Goal: Task Accomplishment & Management: Manage account settings

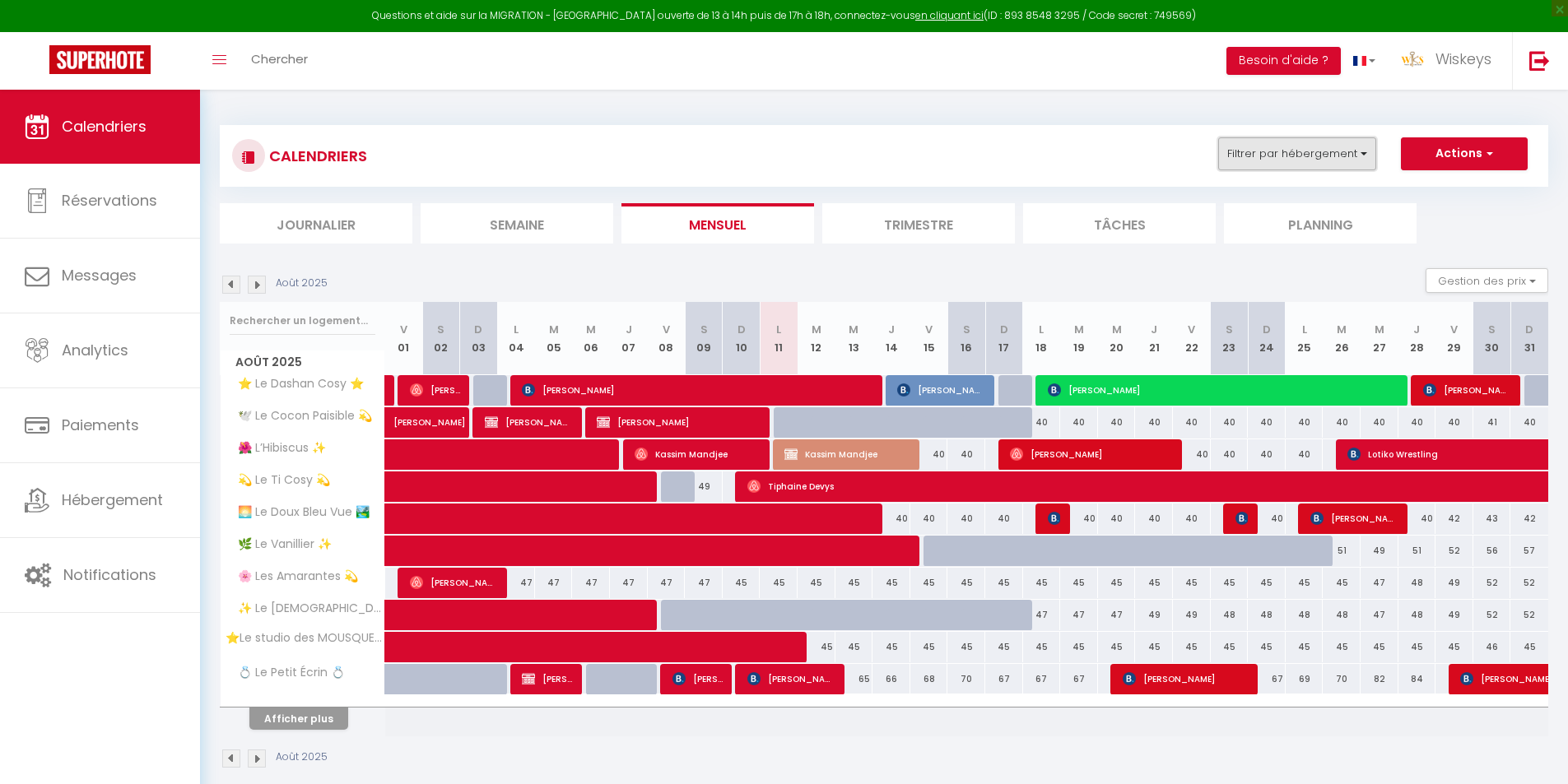
click at [1338, 151] on button "Filtrer par hébergement" at bounding box center [1298, 153] width 158 height 33
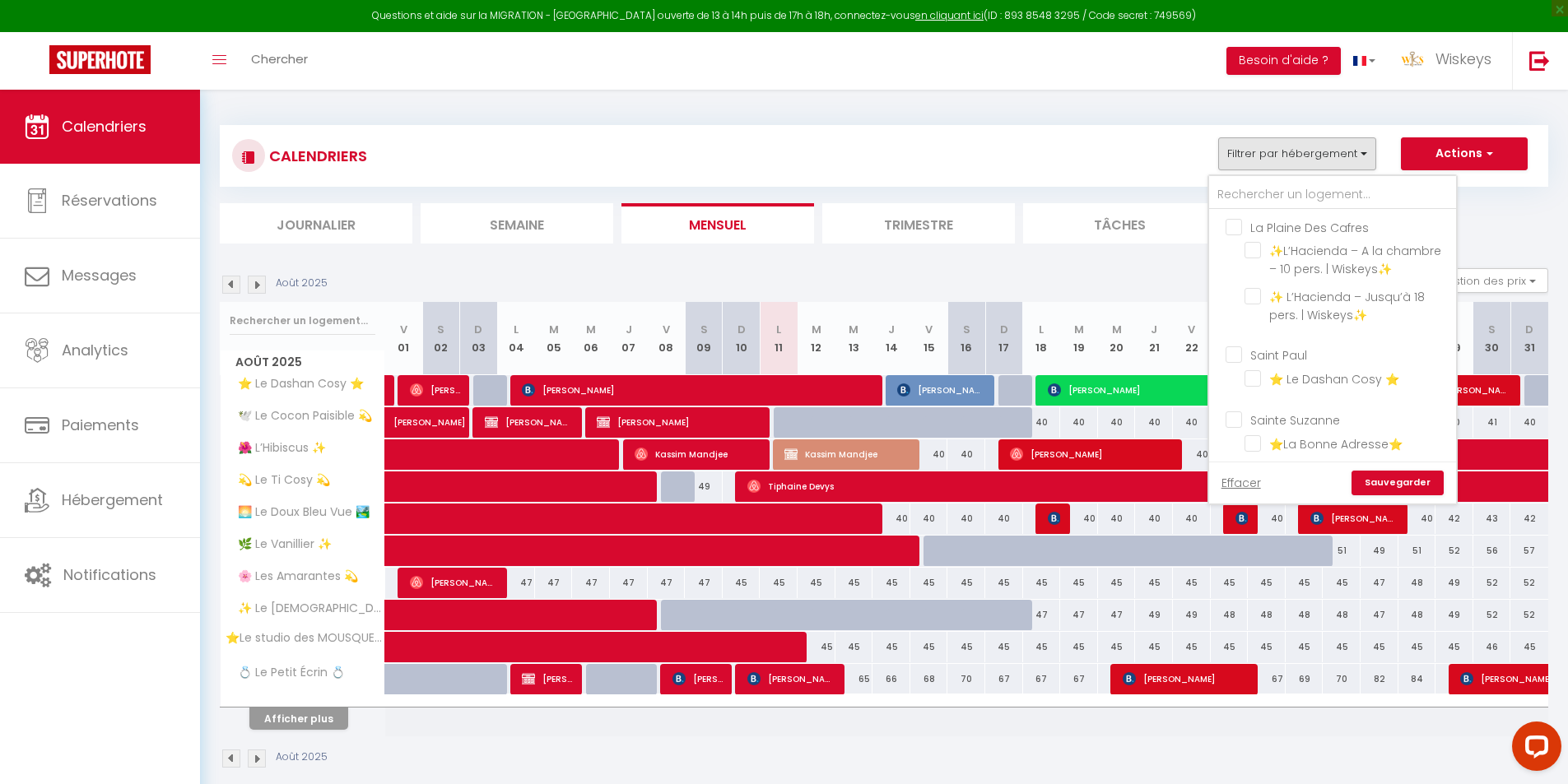
click at [1233, 224] on input "La Plaine Des Cafres" at bounding box center [1349, 226] width 247 height 17
checkbox input "true"
checkbox input "false"
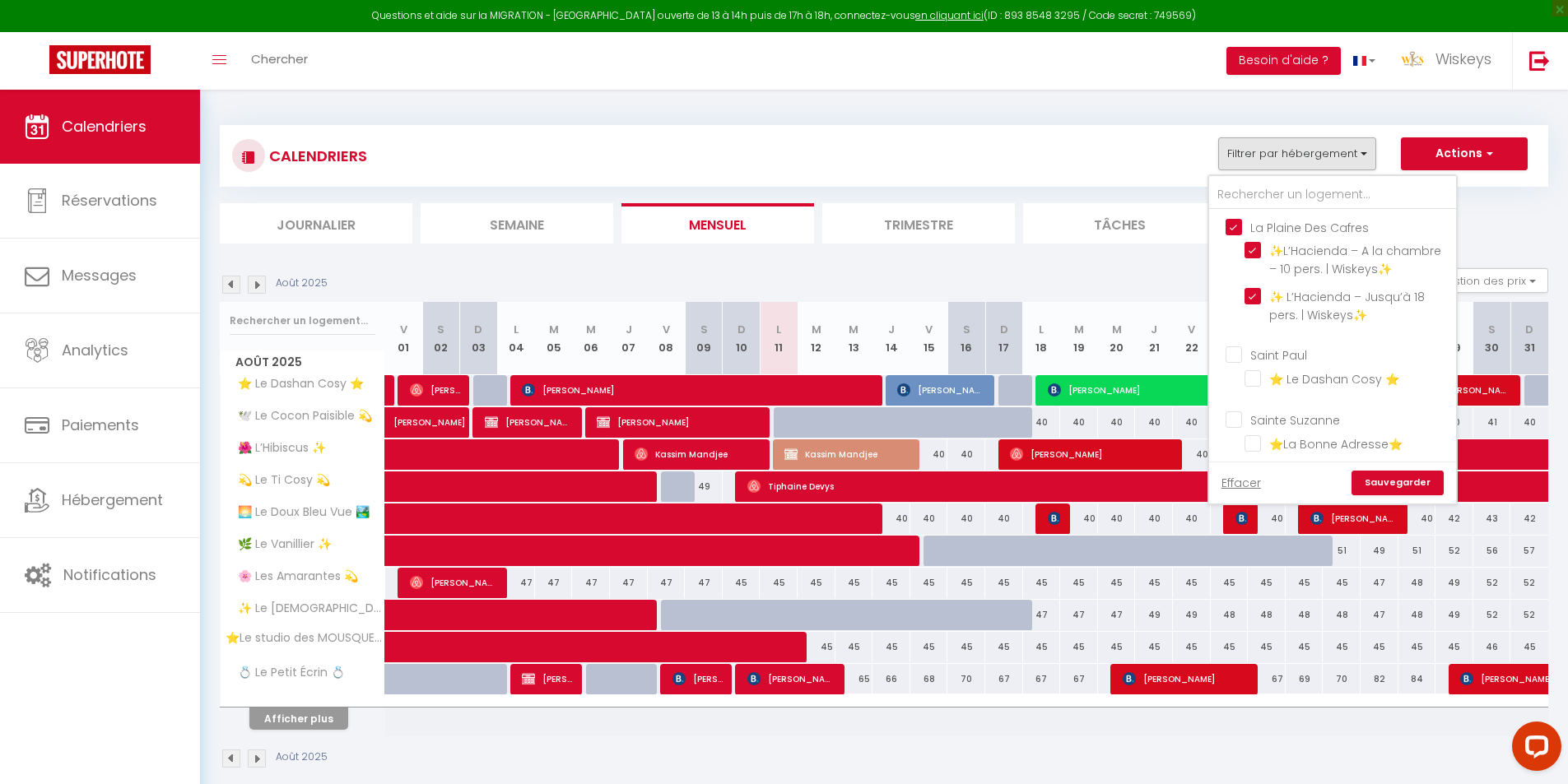
checkbox input "false"
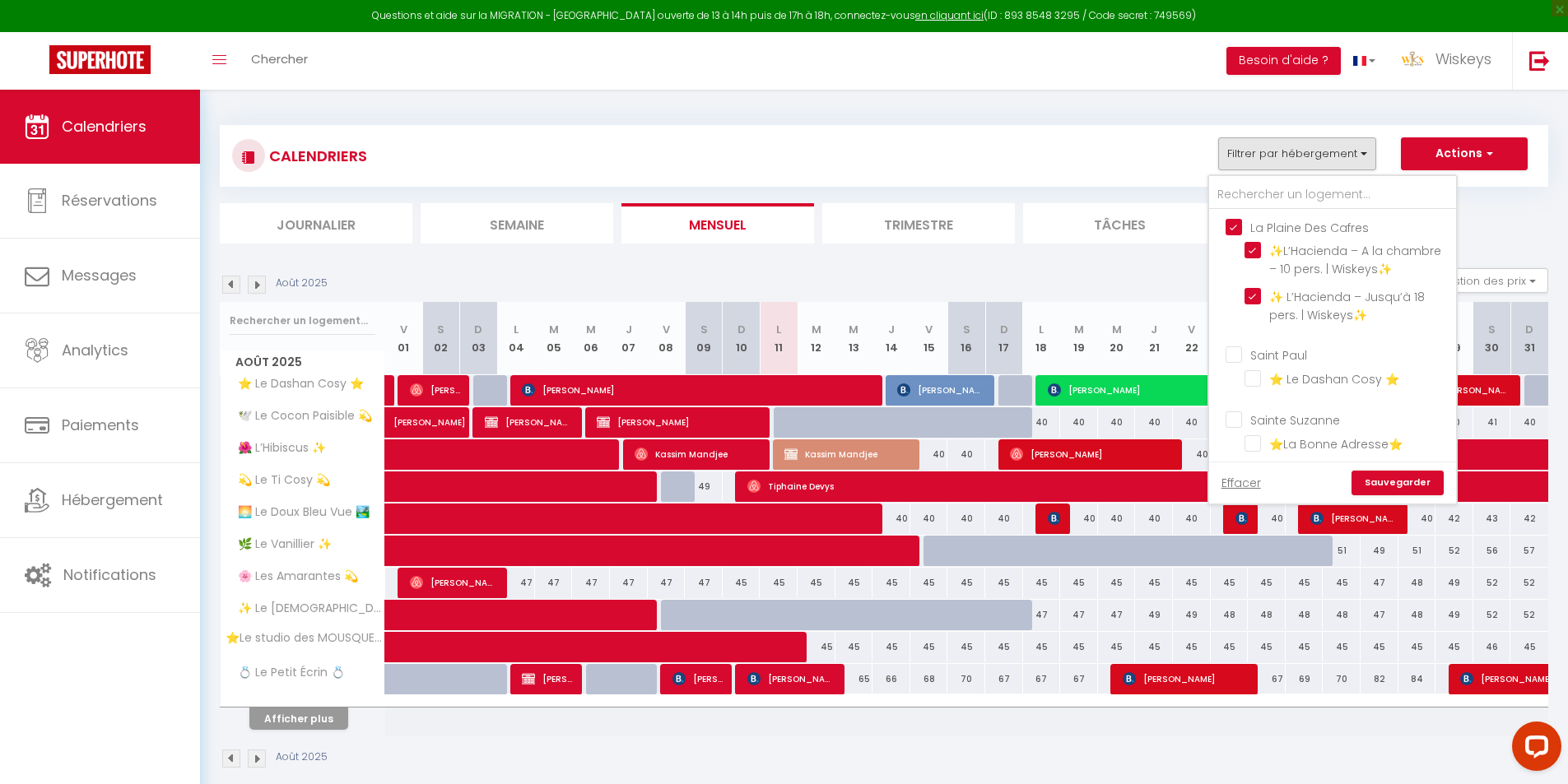
checkbox input "false"
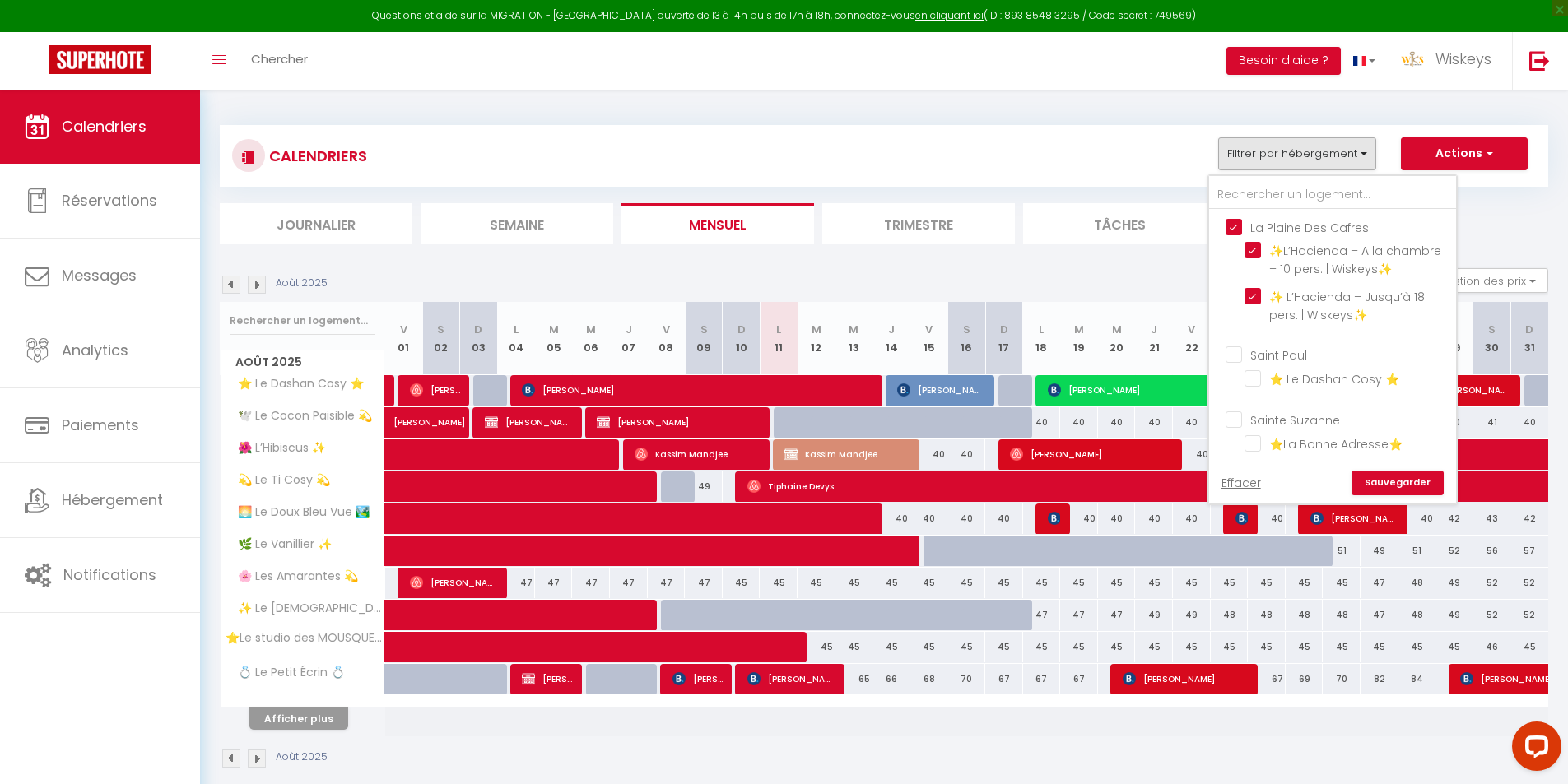
checkbox input "false"
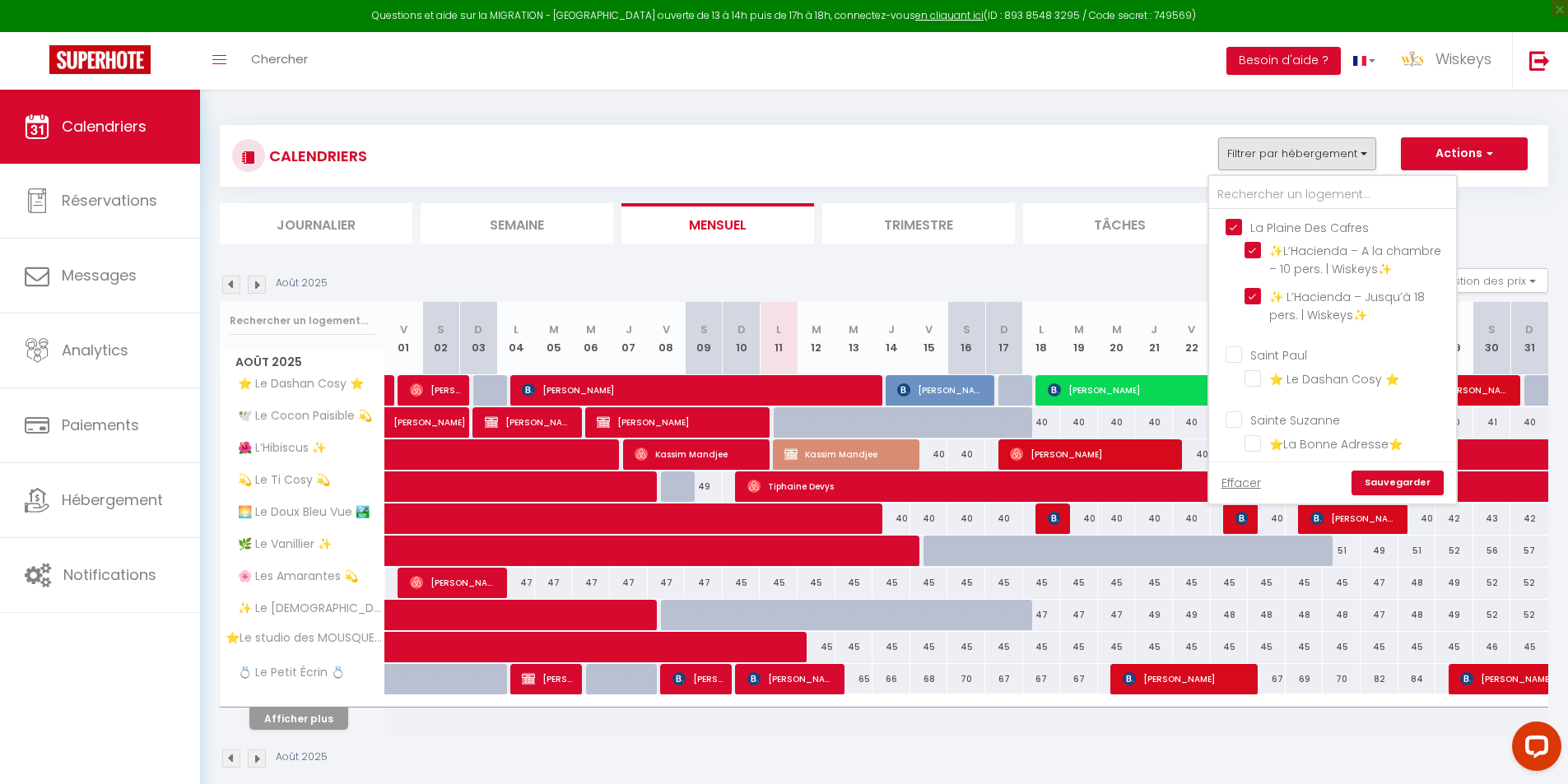
checkbox input "false"
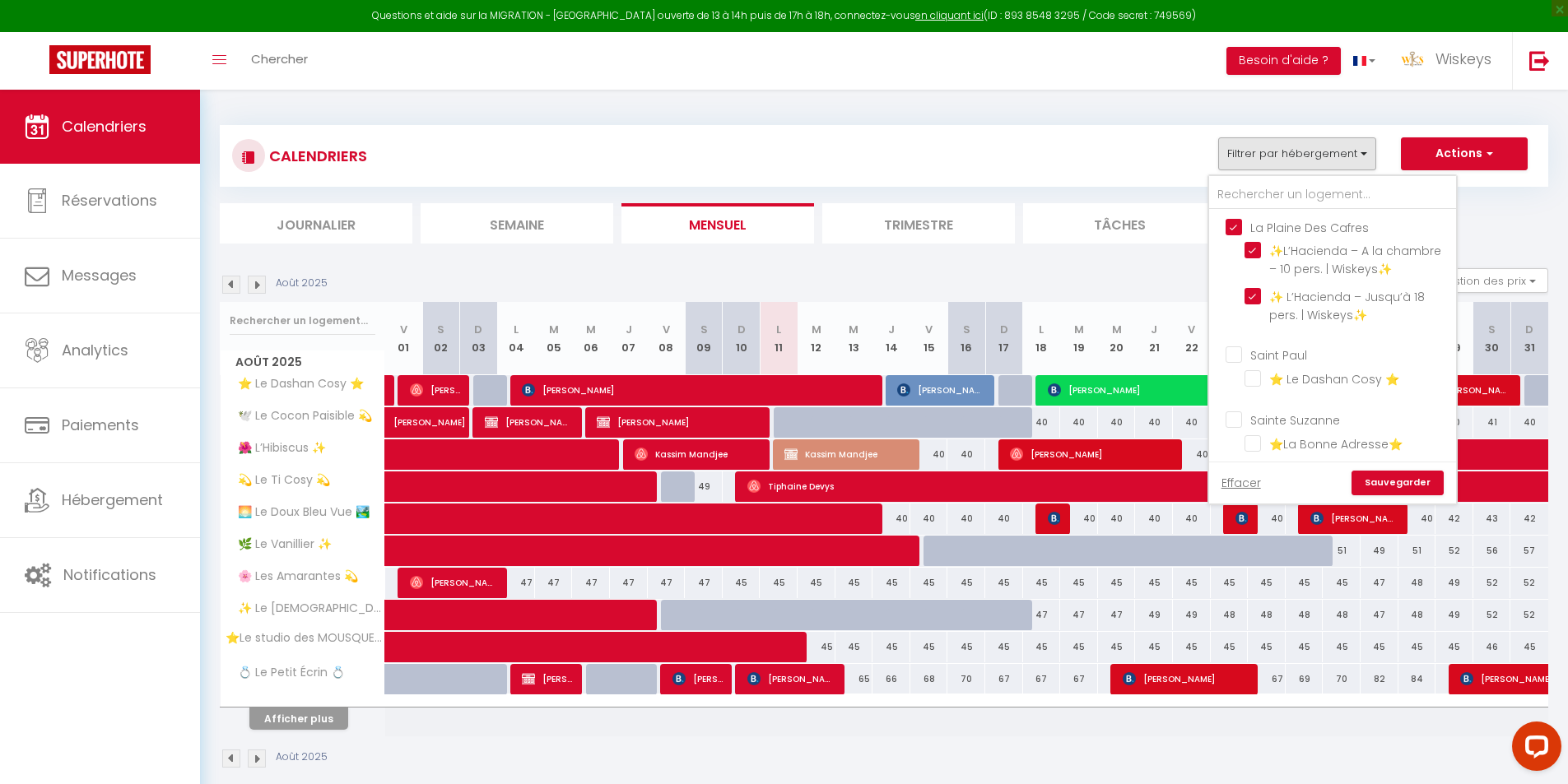
checkbox input "false"
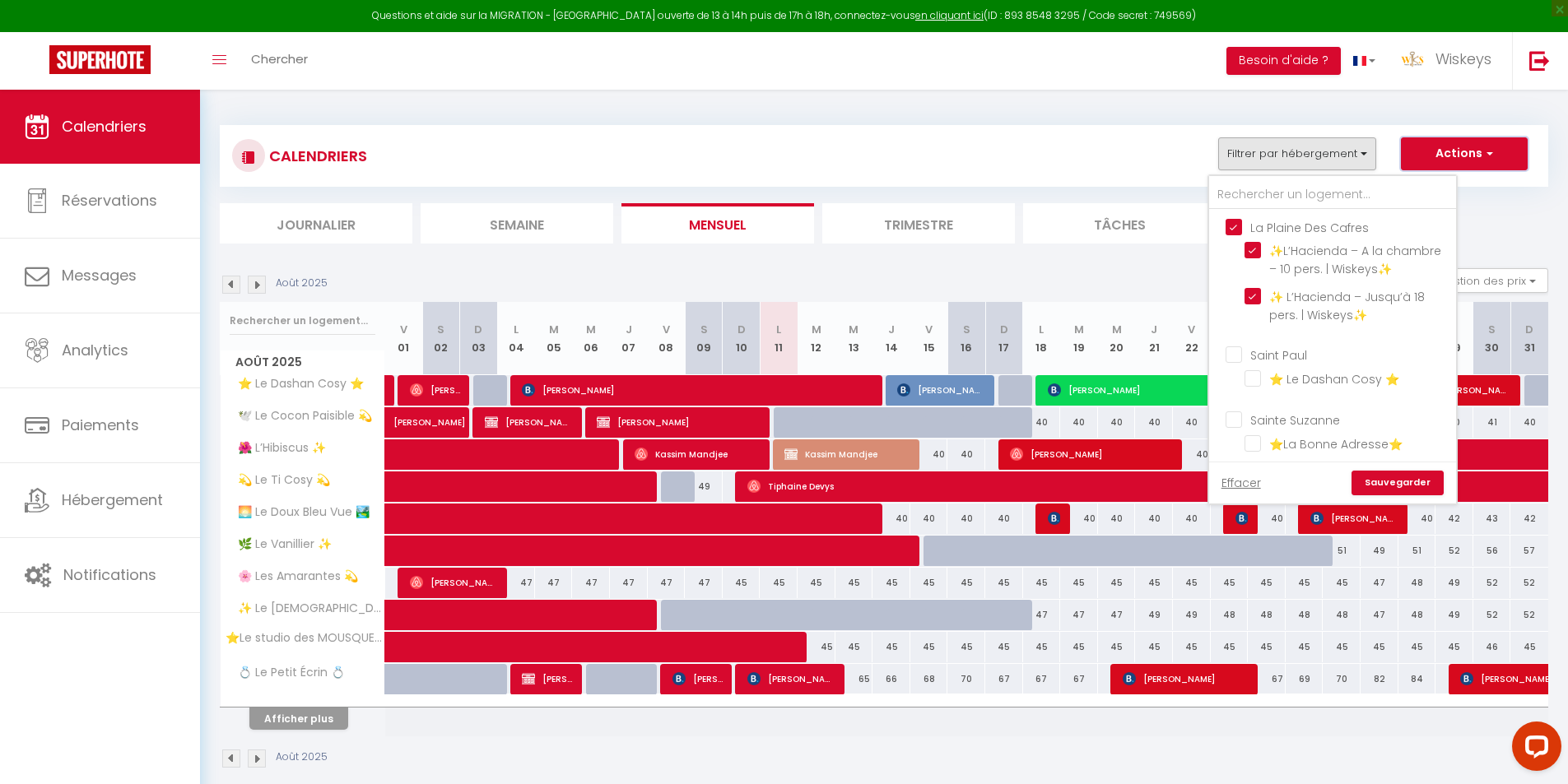
click at [1467, 141] on button "Actions" at bounding box center [1464, 153] width 126 height 33
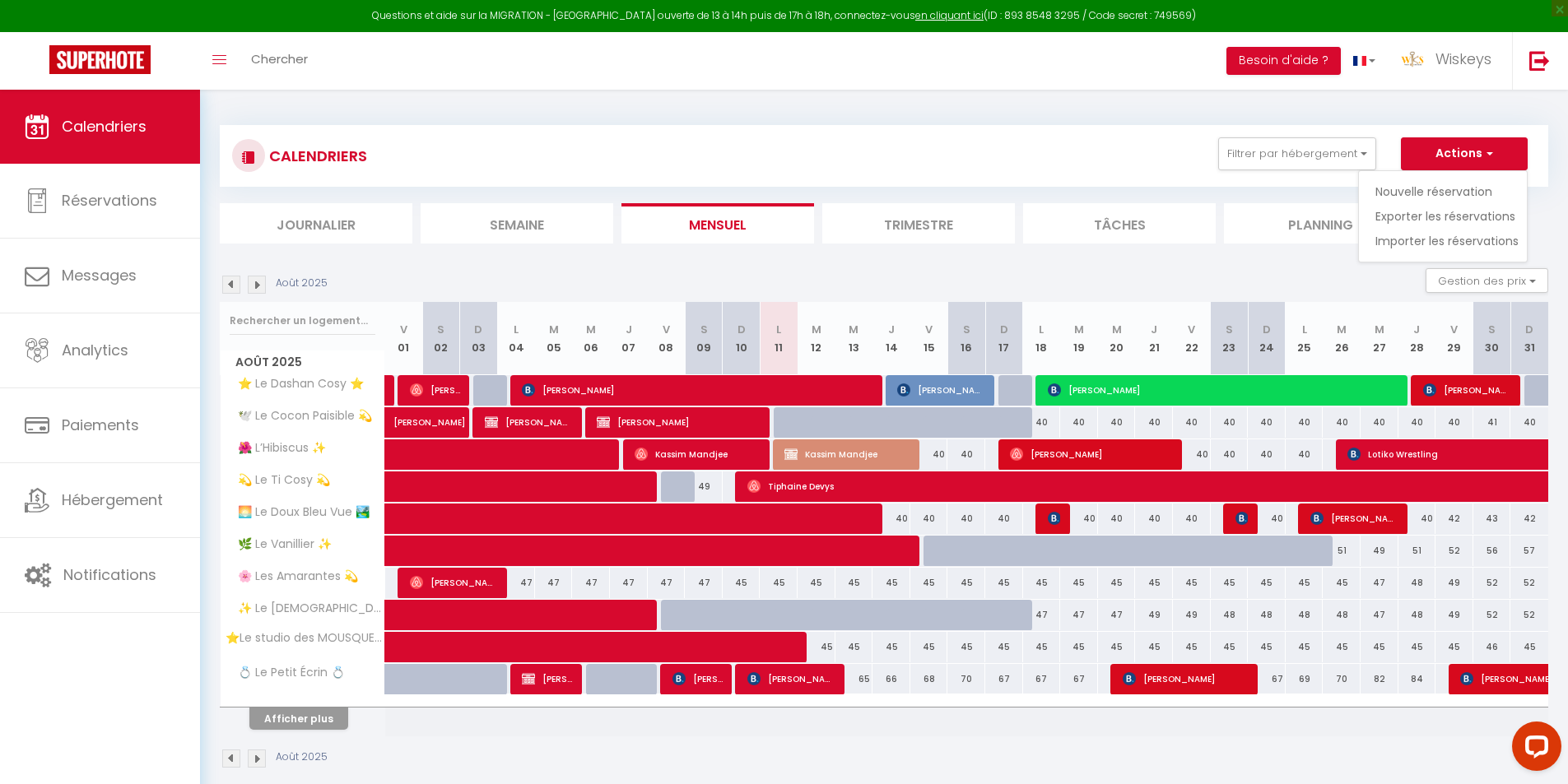
click at [1226, 135] on div "CALENDRIERS Filtrer par hébergement La Plaine Des Cafres ✨L’Hacienda – A la cha…" at bounding box center [884, 156] width 1328 height 62
click at [1284, 157] on button "Filtrer par hébergement" at bounding box center [1298, 153] width 158 height 33
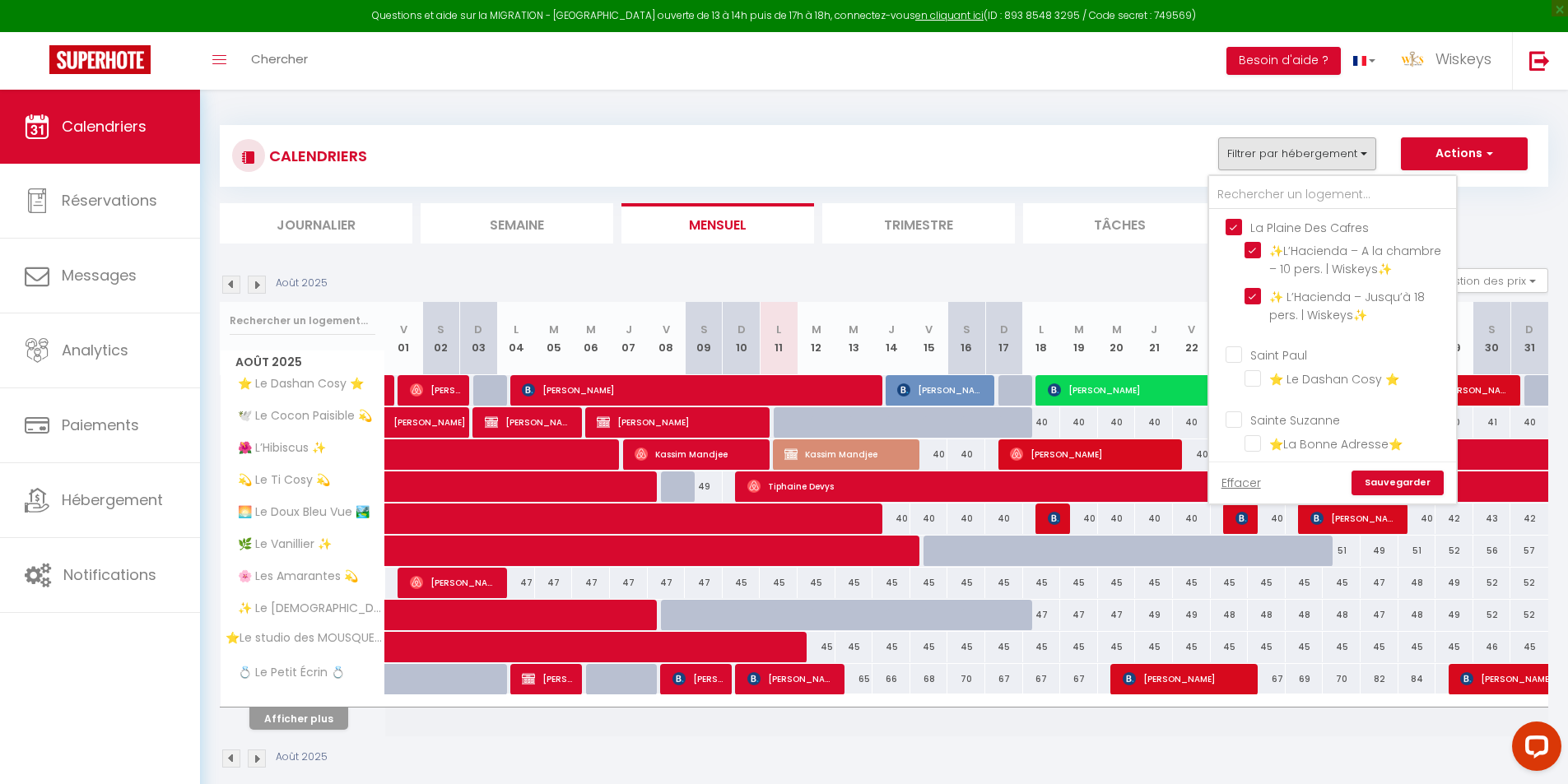
click at [1430, 480] on link "Sauvegarder" at bounding box center [1397, 482] width 92 height 25
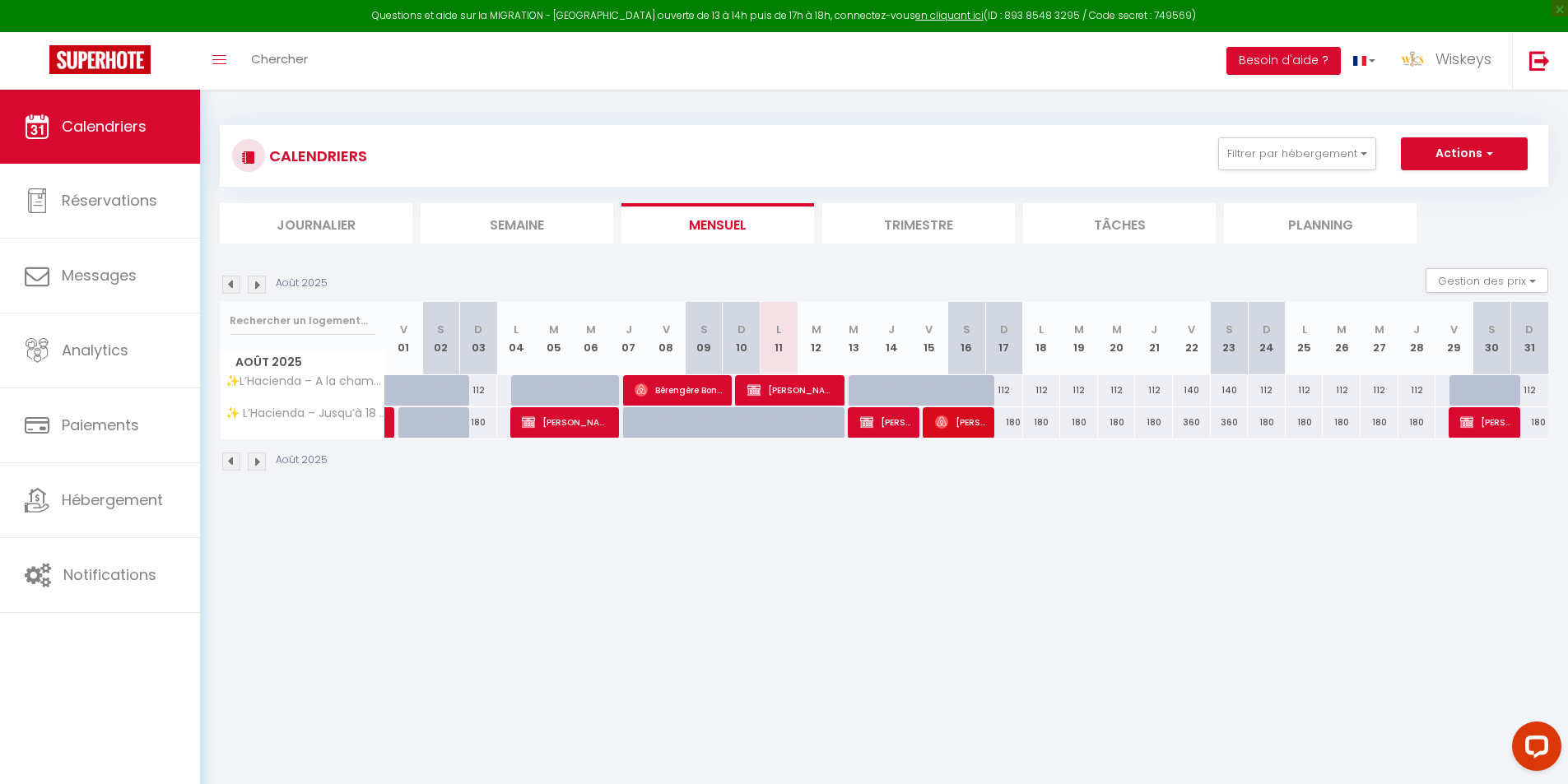
click at [262, 275] on img at bounding box center [257, 284] width 18 height 18
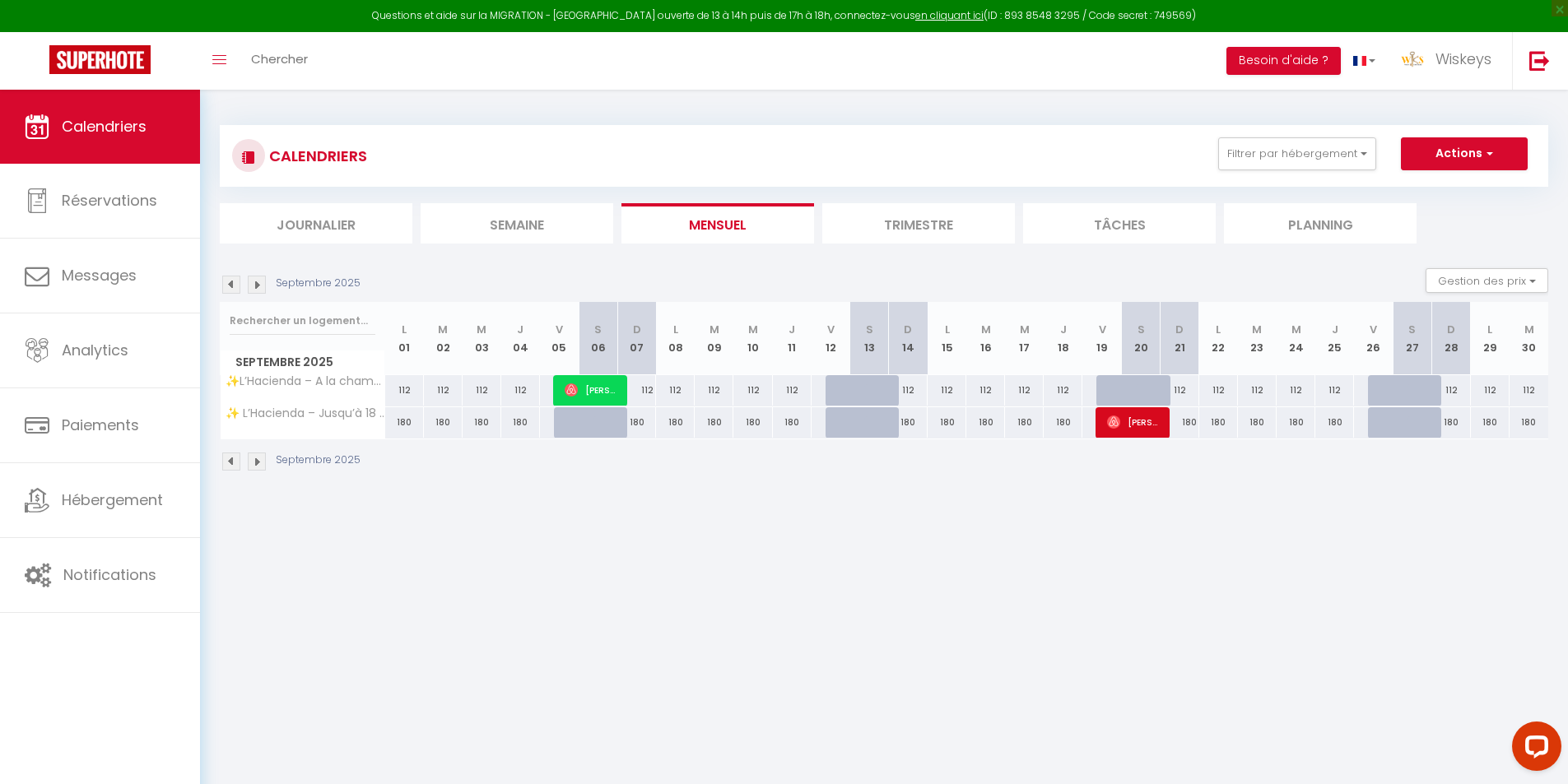
click at [261, 277] on img at bounding box center [257, 284] width 18 height 18
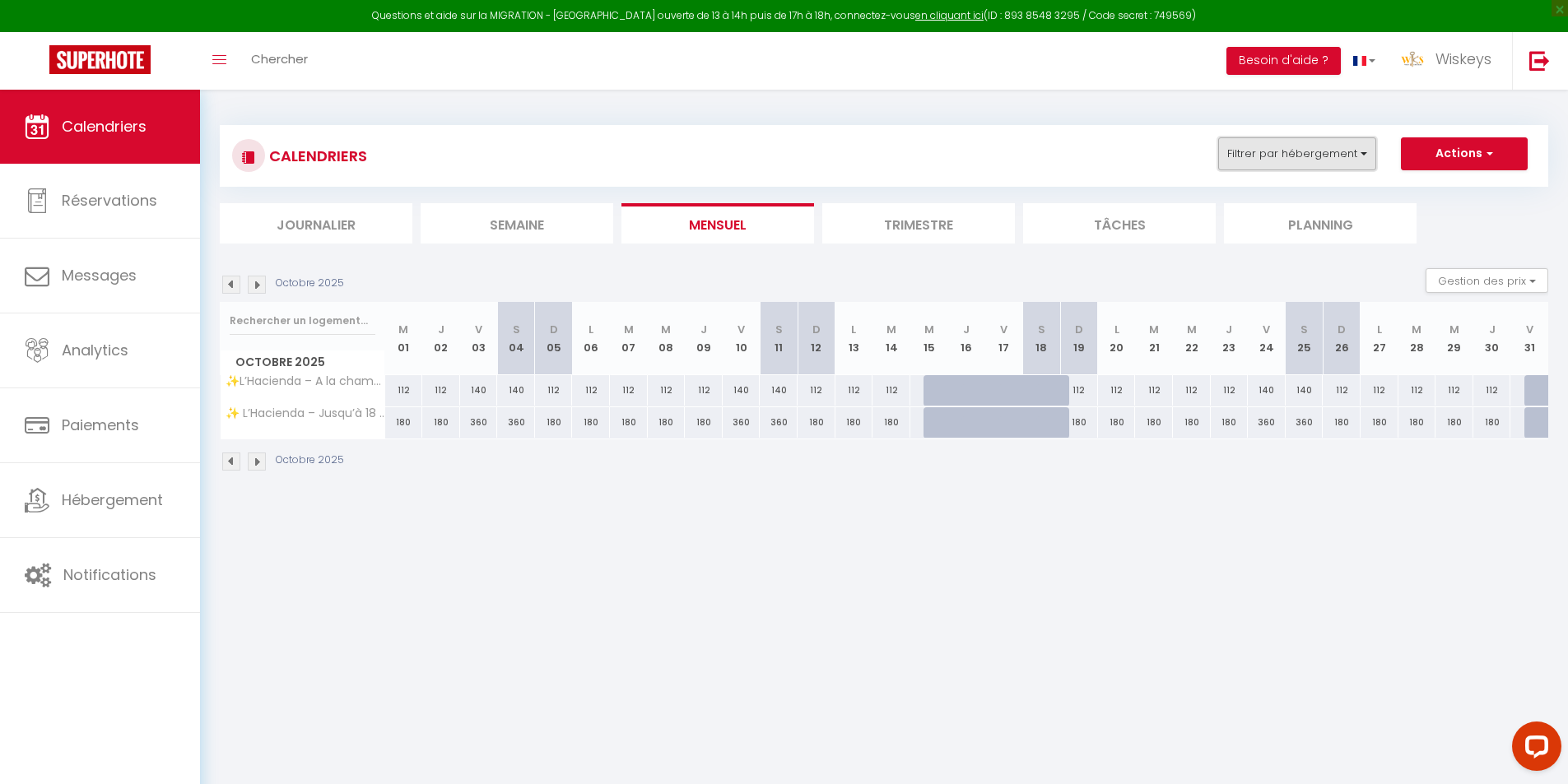
click at [1245, 149] on button "Filtrer par hébergement" at bounding box center [1298, 153] width 158 height 33
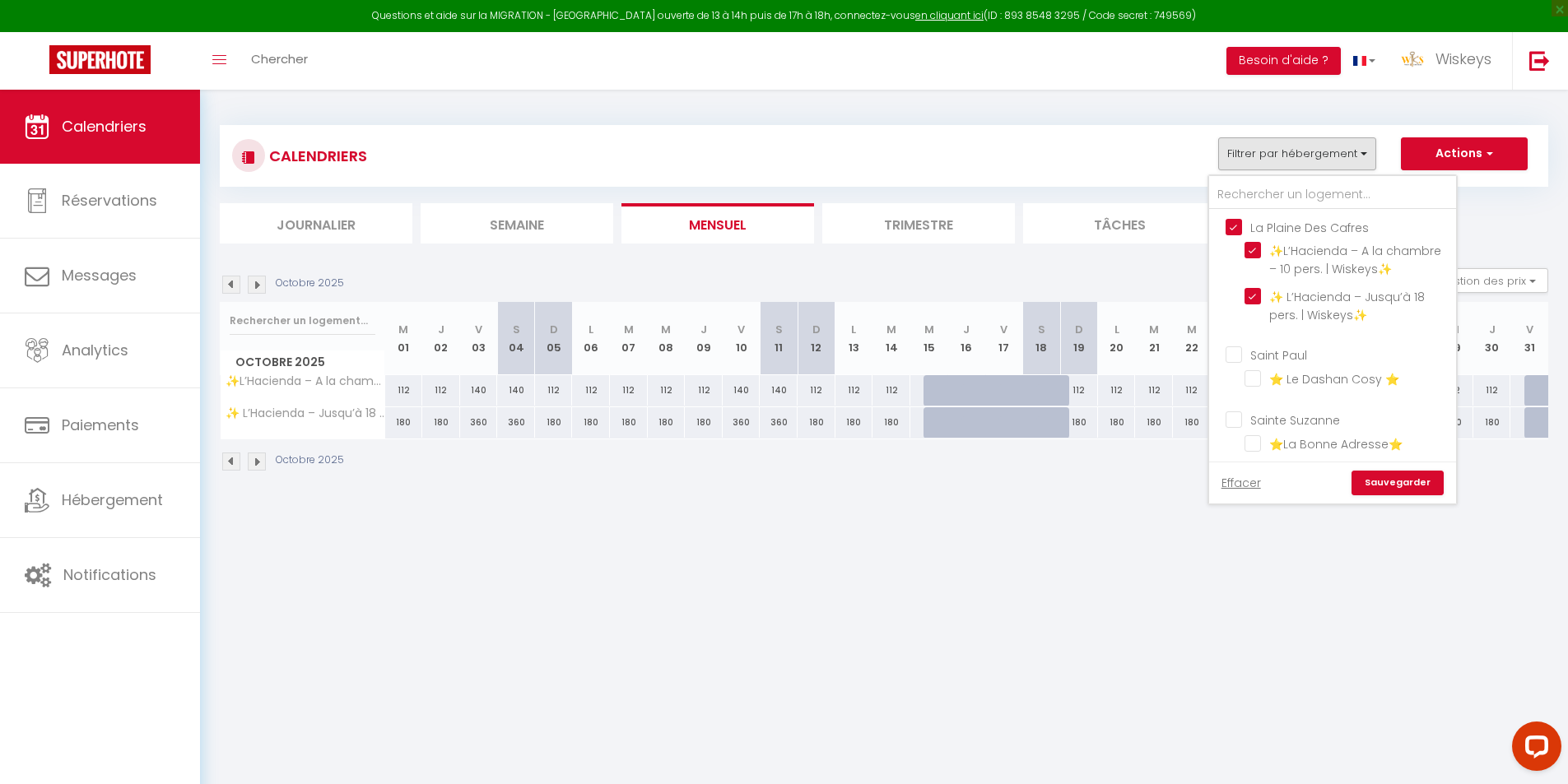
click at [1233, 224] on input "La Plaine Des Cafres" at bounding box center [1349, 226] width 247 height 17
checkbox input "false"
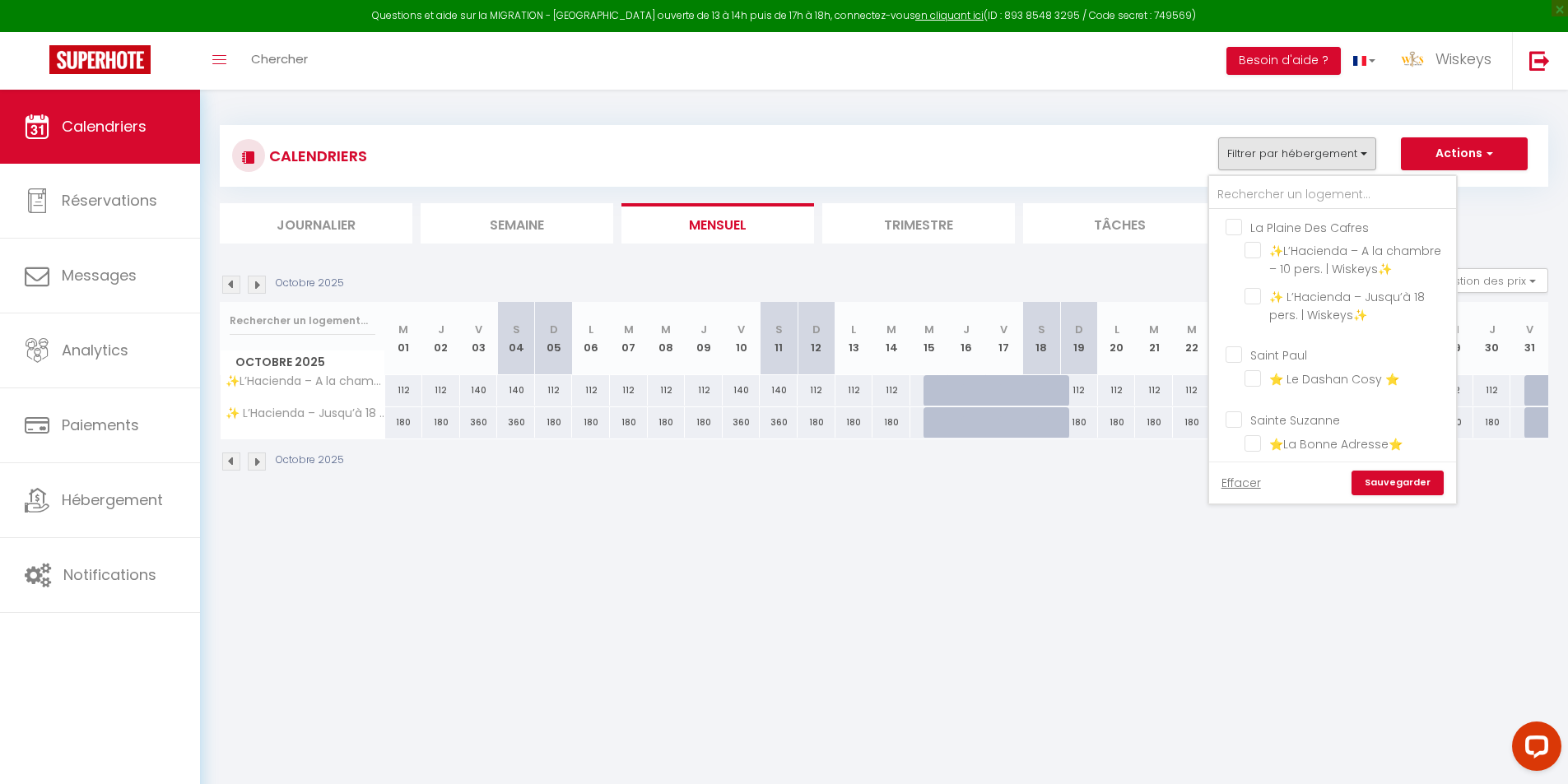
checkbox input "false"
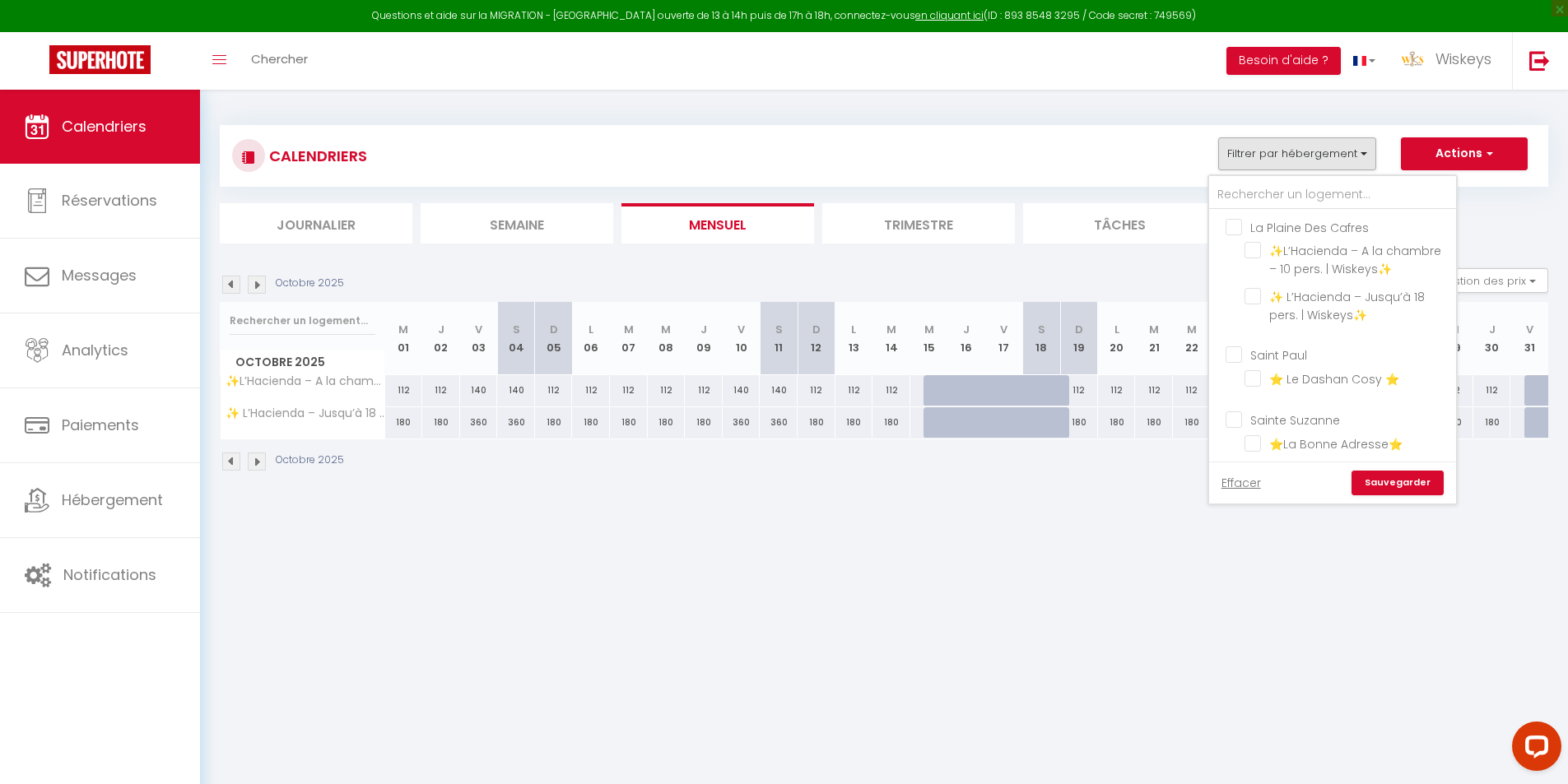
checkbox input "false"
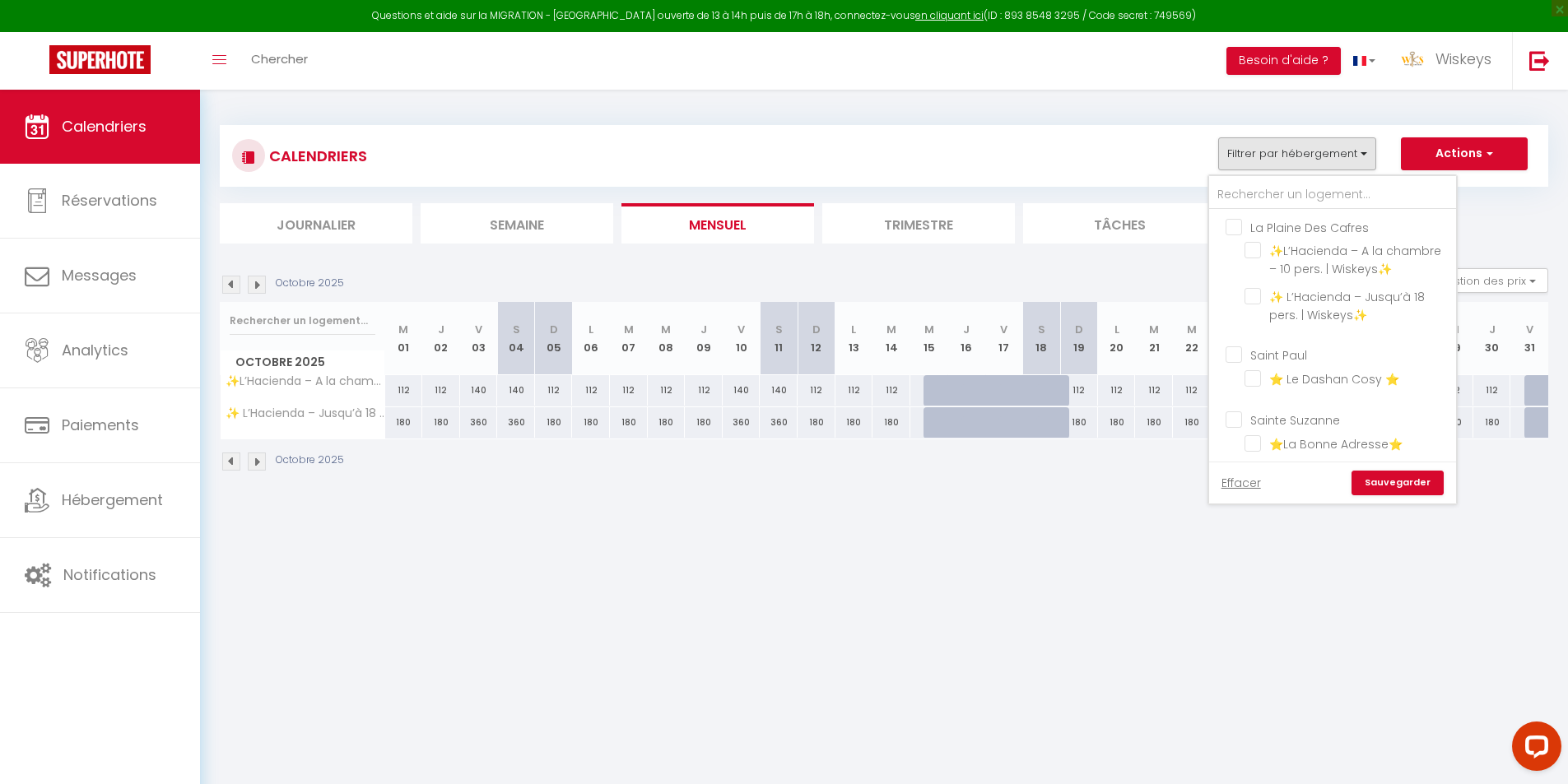
checkbox input "false"
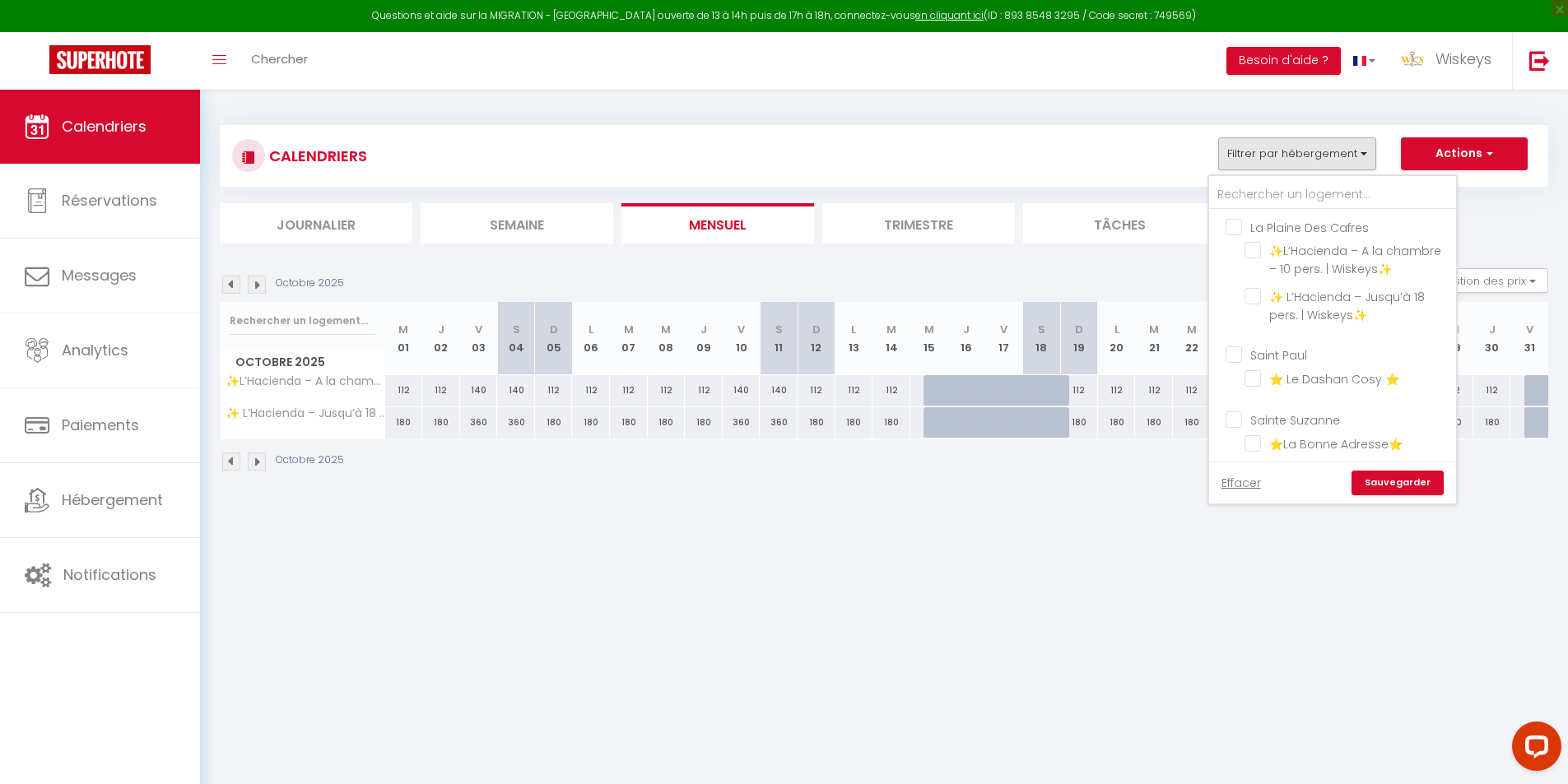
checkbox input "false"
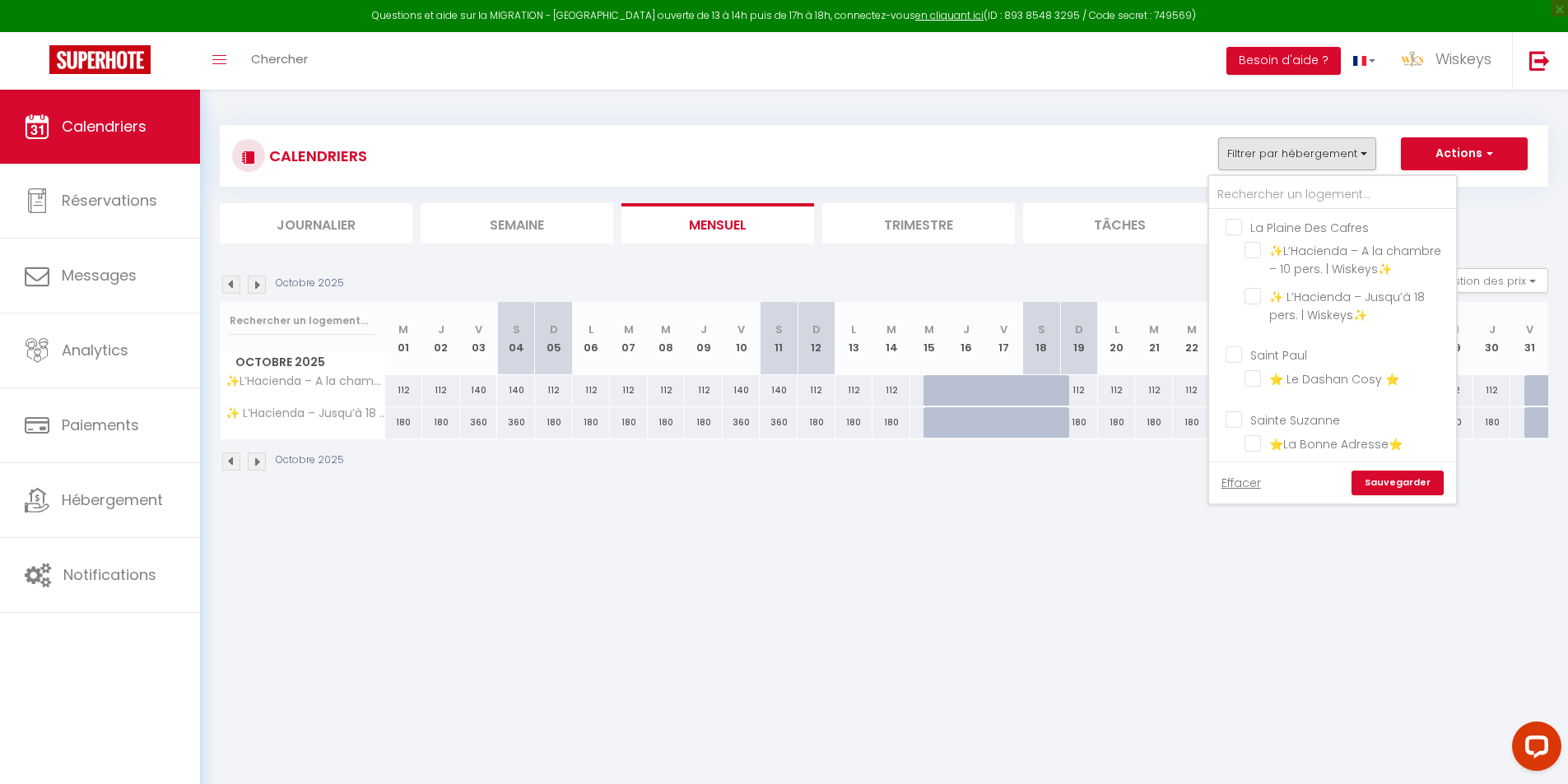
checkbox input "false"
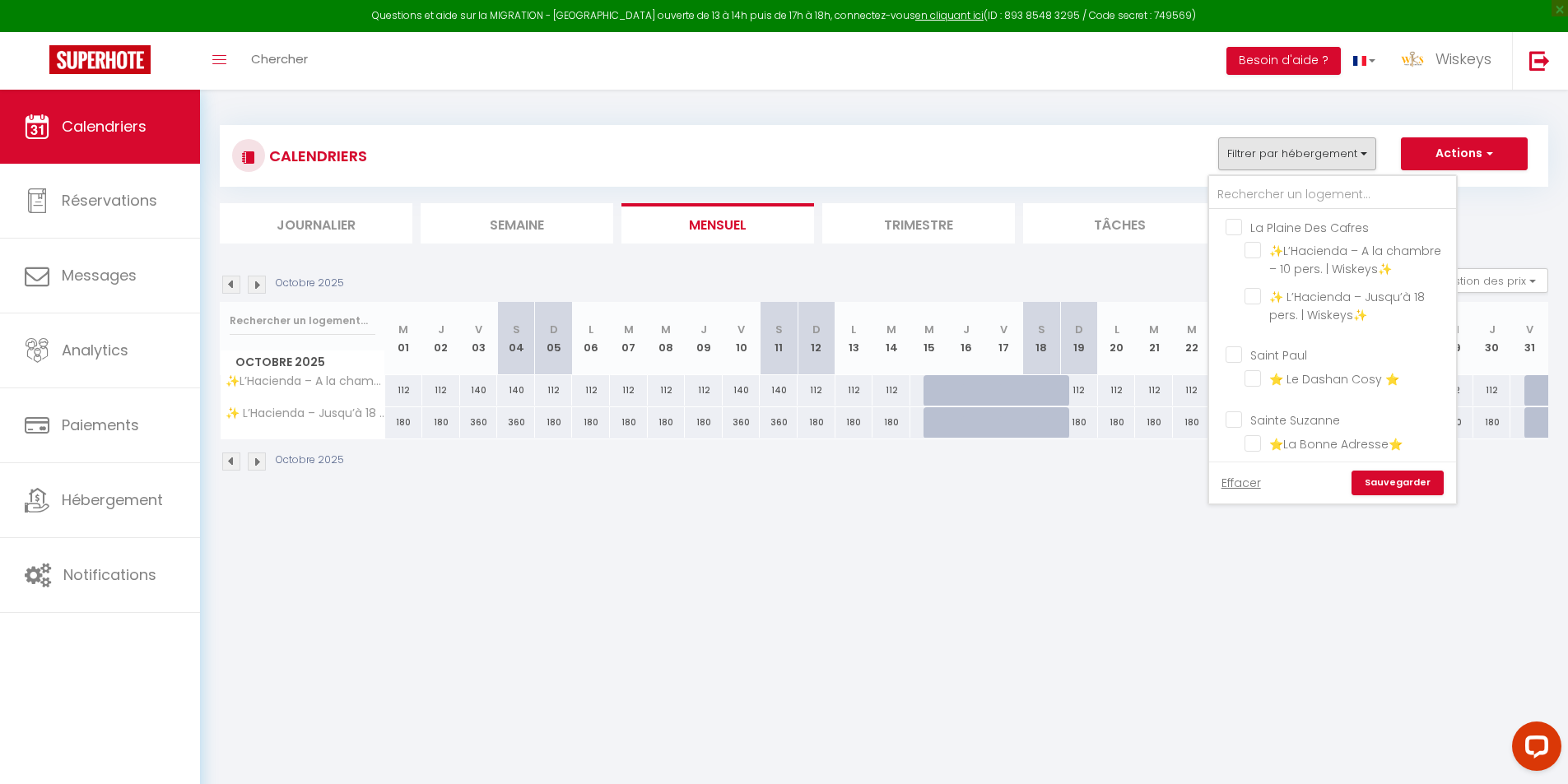
click at [1401, 480] on link "Sauvegarder" at bounding box center [1397, 482] width 92 height 25
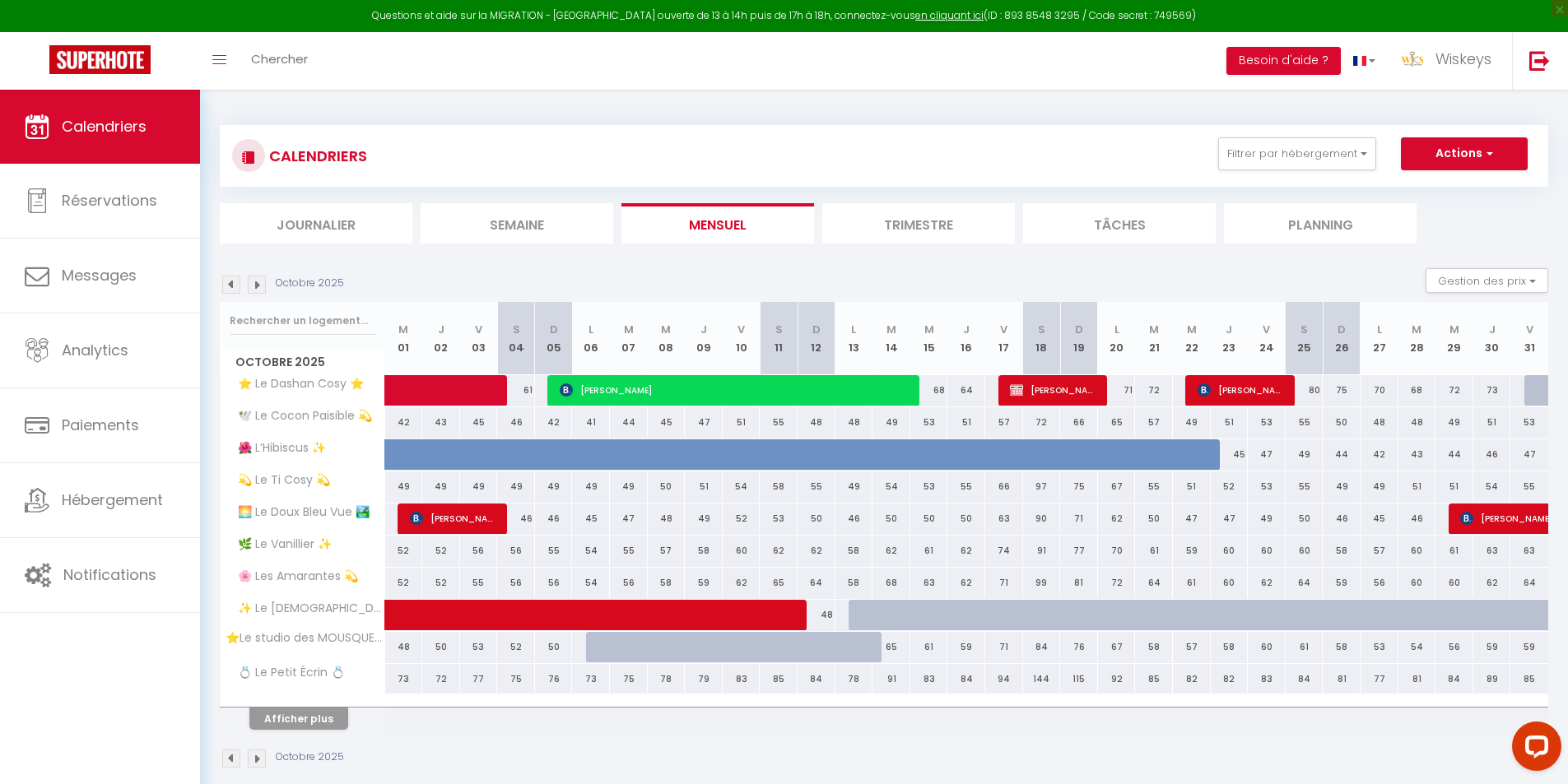
click at [227, 284] on img at bounding box center [231, 284] width 18 height 18
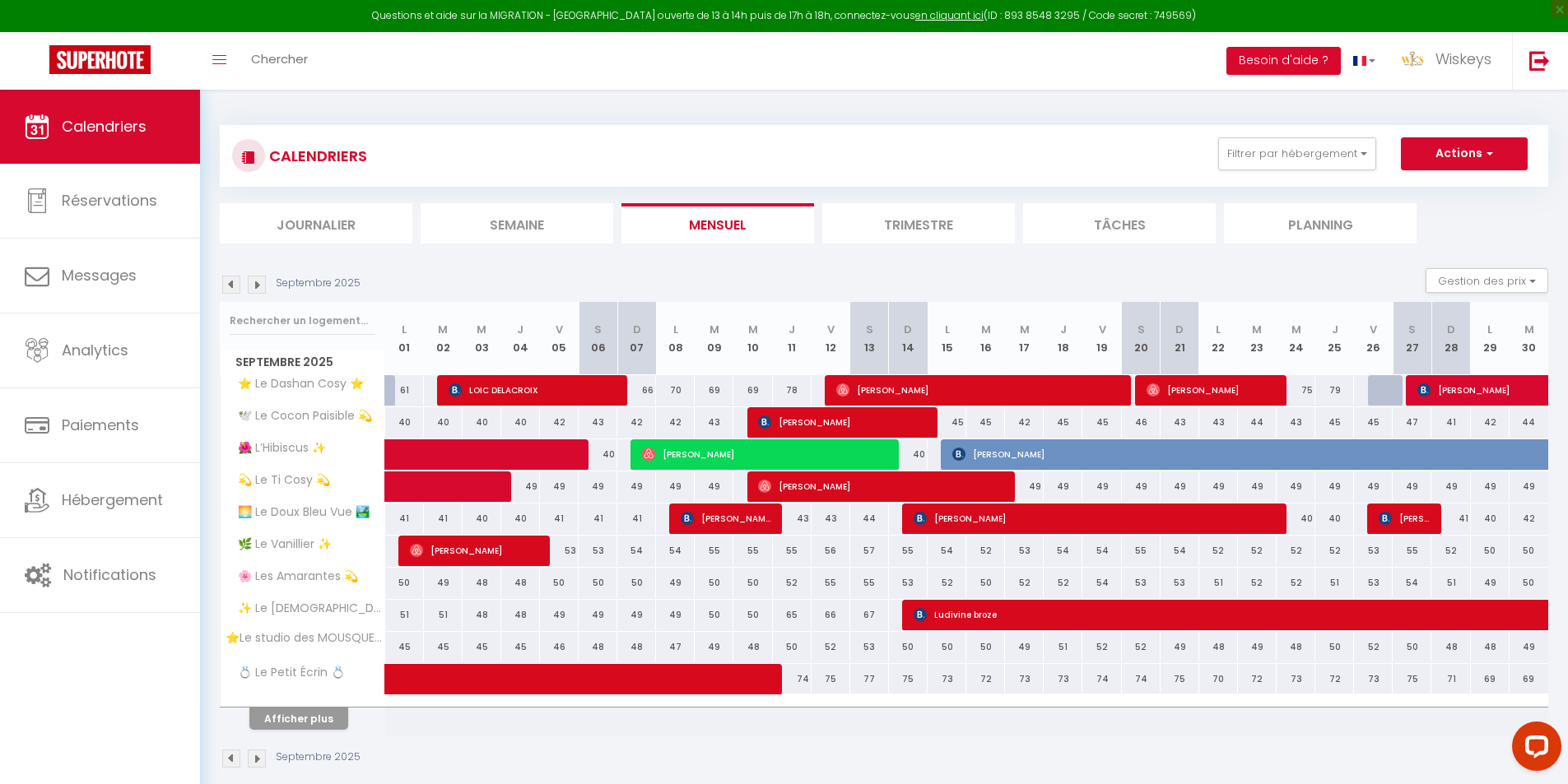
click at [227, 284] on img at bounding box center [231, 284] width 18 height 18
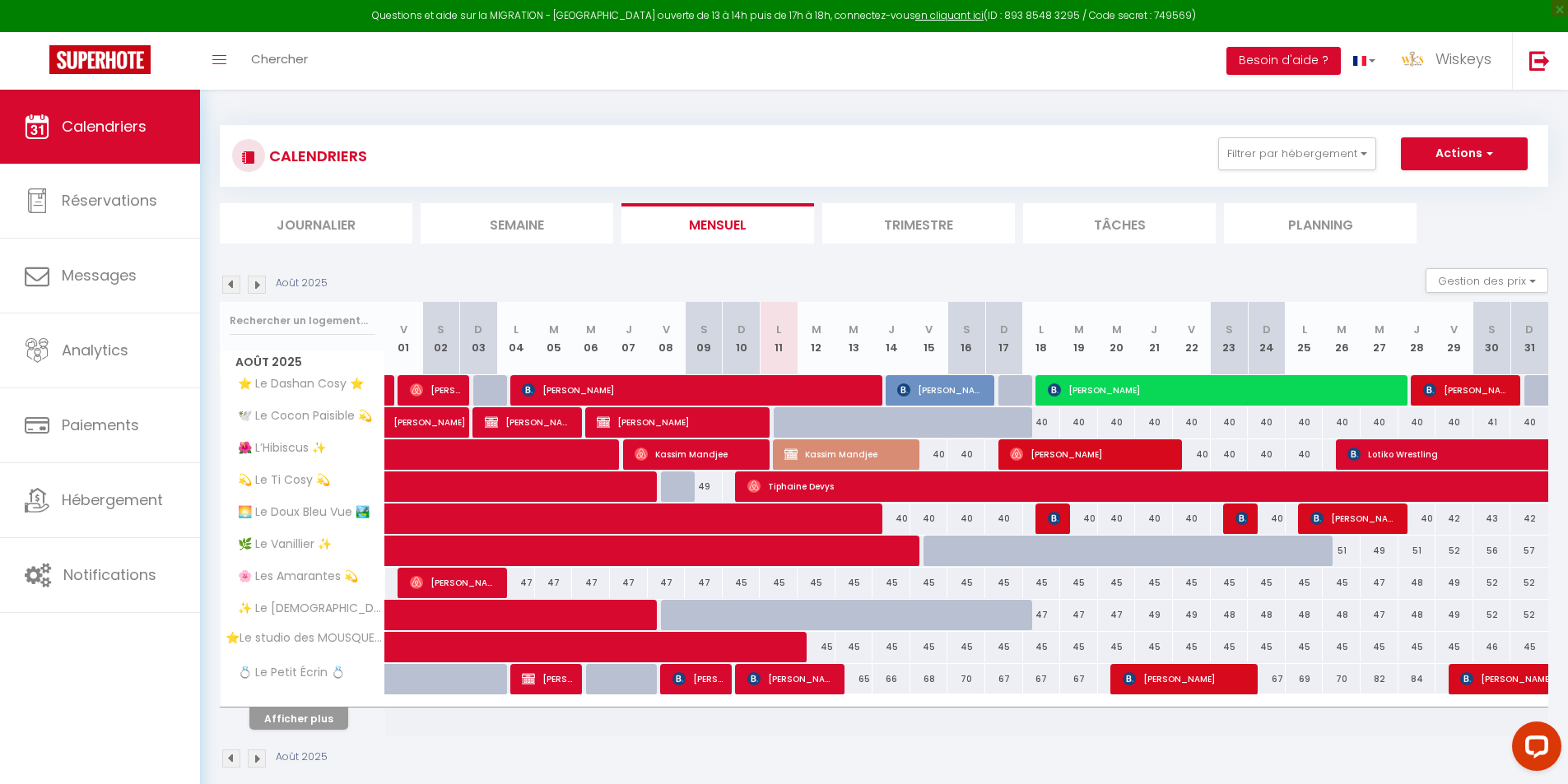
click at [227, 284] on img at bounding box center [231, 284] width 18 height 18
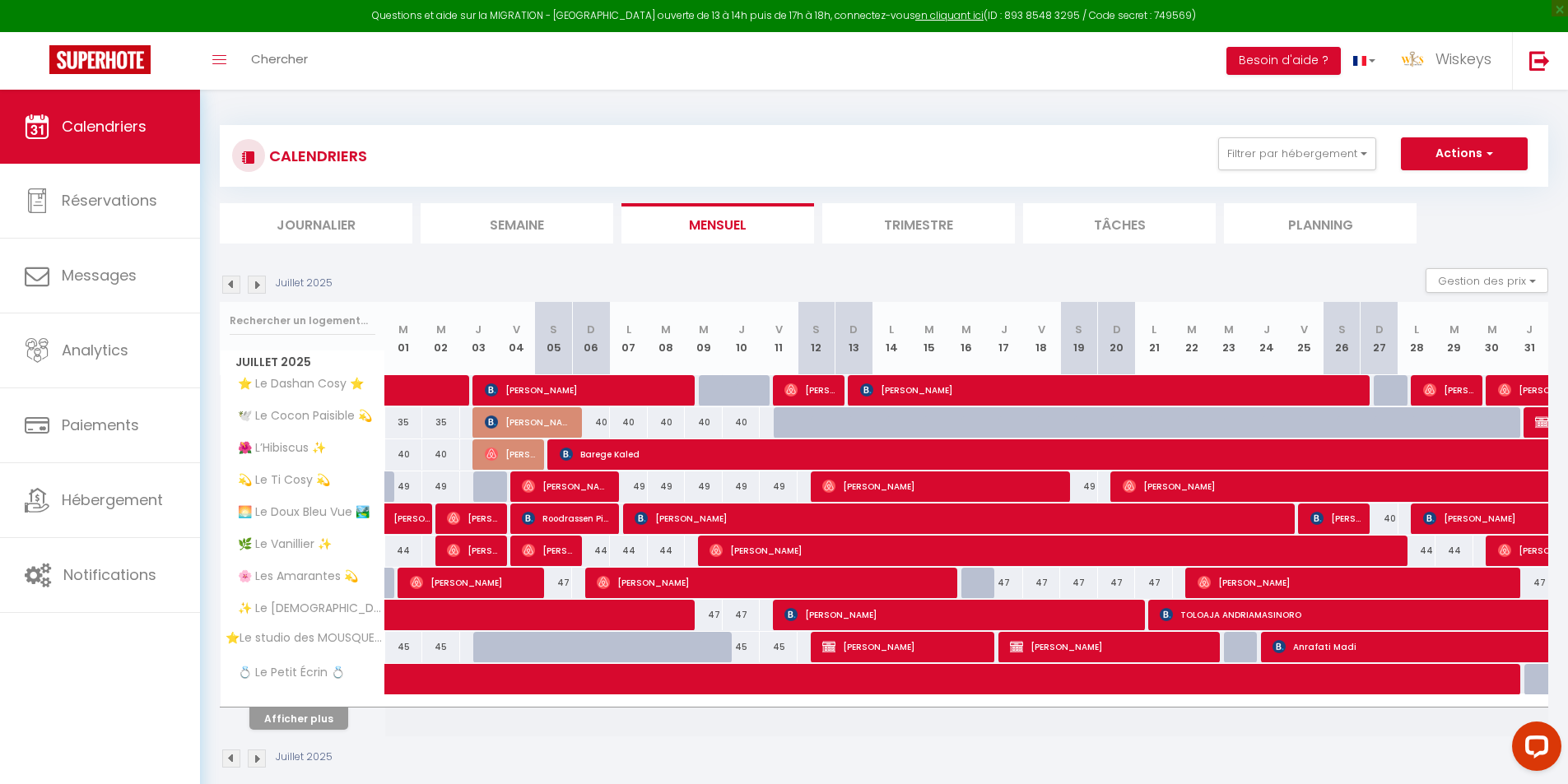
click at [227, 284] on img at bounding box center [231, 284] width 18 height 18
